Goal: Find specific page/section: Find specific page/section

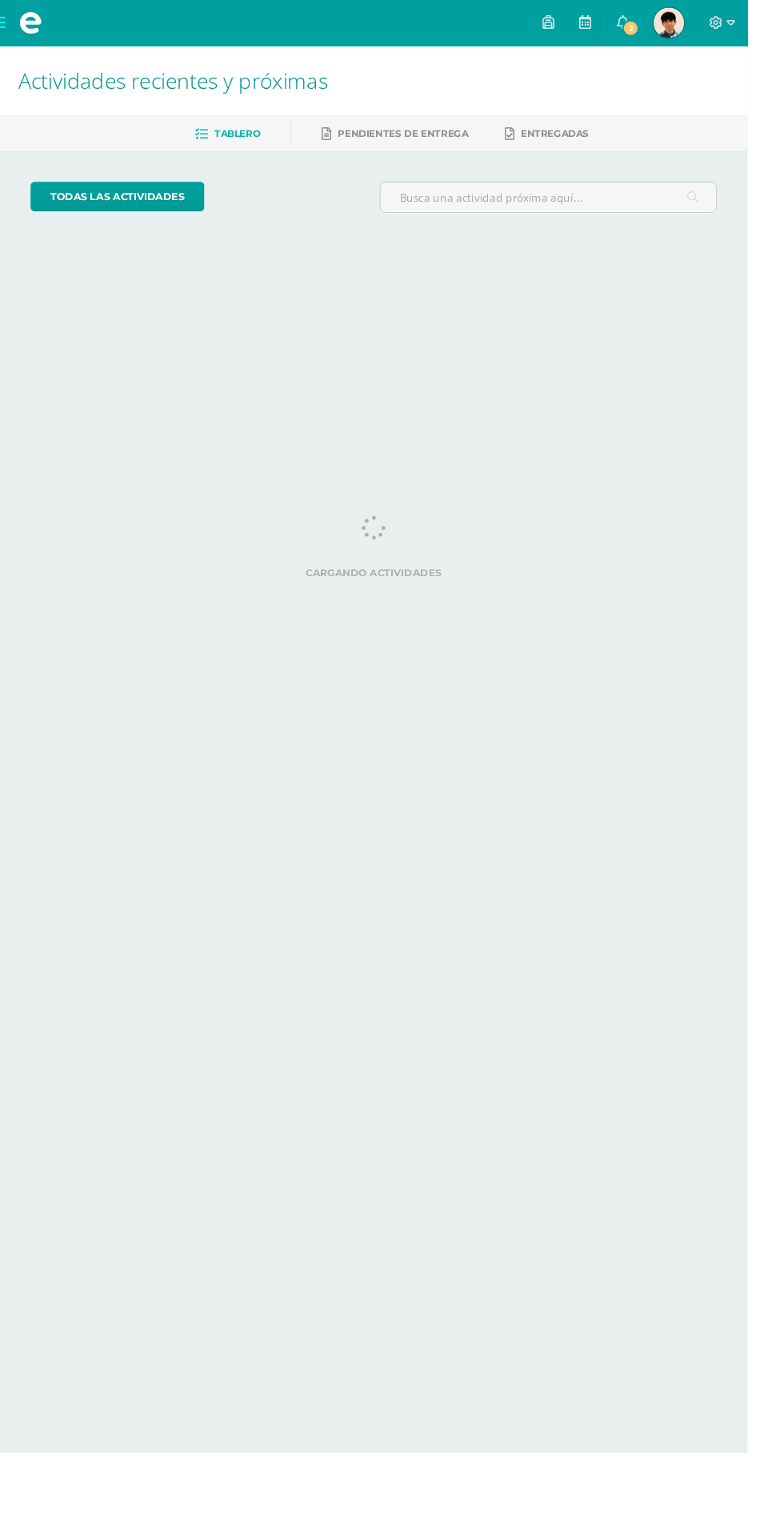
click at [721, 24] on span "[PERSON_NAME] Mi Perfil" at bounding box center [702, 24] width 38 height 32
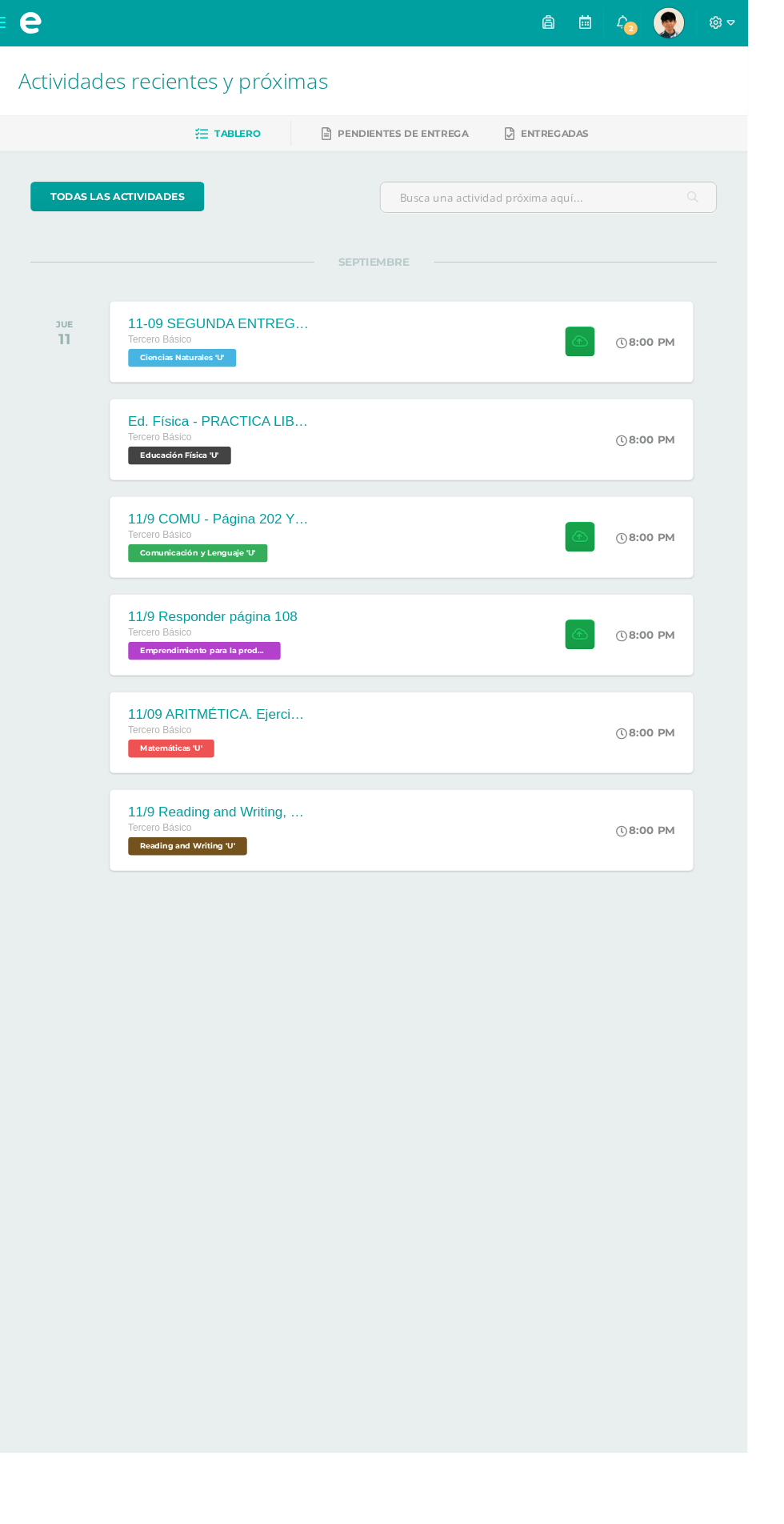
click at [717, 30] on img at bounding box center [702, 24] width 32 height 32
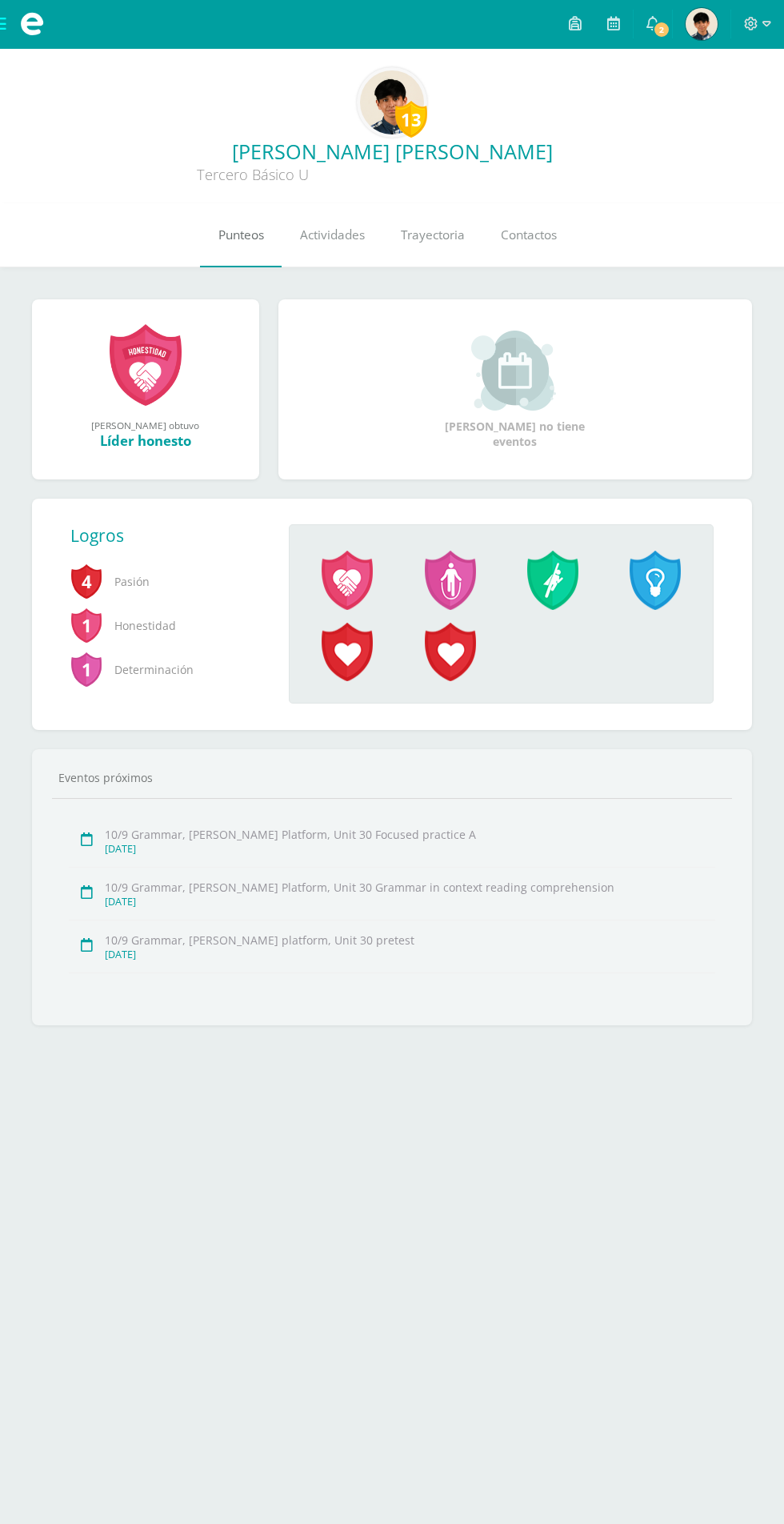
click at [233, 227] on link "Punteos" at bounding box center [241, 235] width 82 height 64
